Goal: Find specific page/section: Find specific page/section

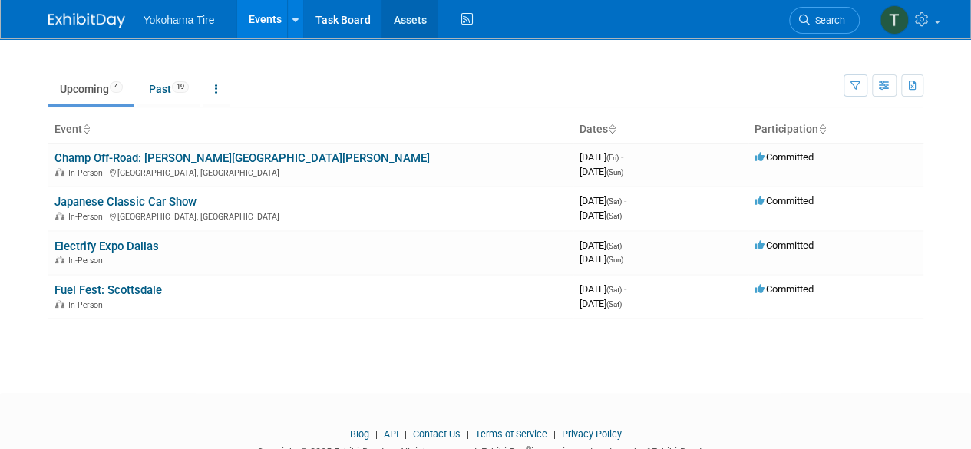
click at [423, 22] on link "Assets" at bounding box center [409, 19] width 56 height 38
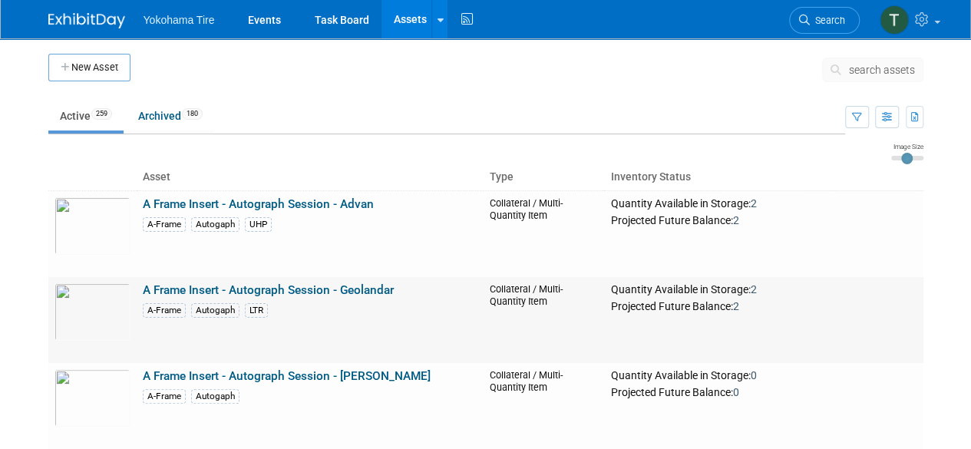
click at [173, 289] on link "A Frame Insert - Autograph Session - Geolandar" at bounding box center [268, 290] width 251 height 14
